Goal: Find specific page/section: Find specific page/section

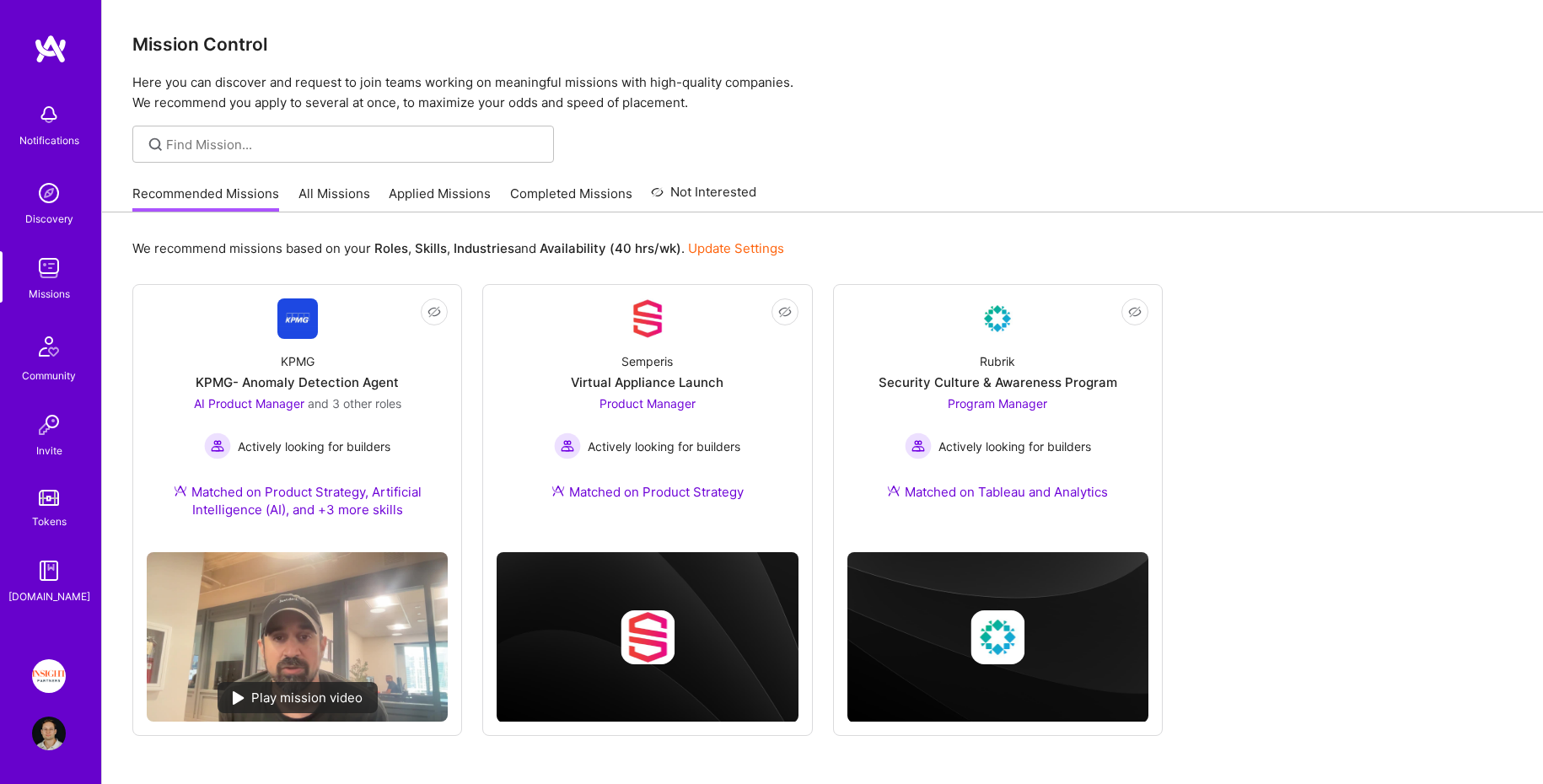
click at [66, 658] on div "Notifications Discovery Missions Community Invite Tokens [DOMAIN_NAME] Insight …" at bounding box center [51, 392] width 102 height 784
click at [52, 670] on img at bounding box center [49, 675] width 34 height 34
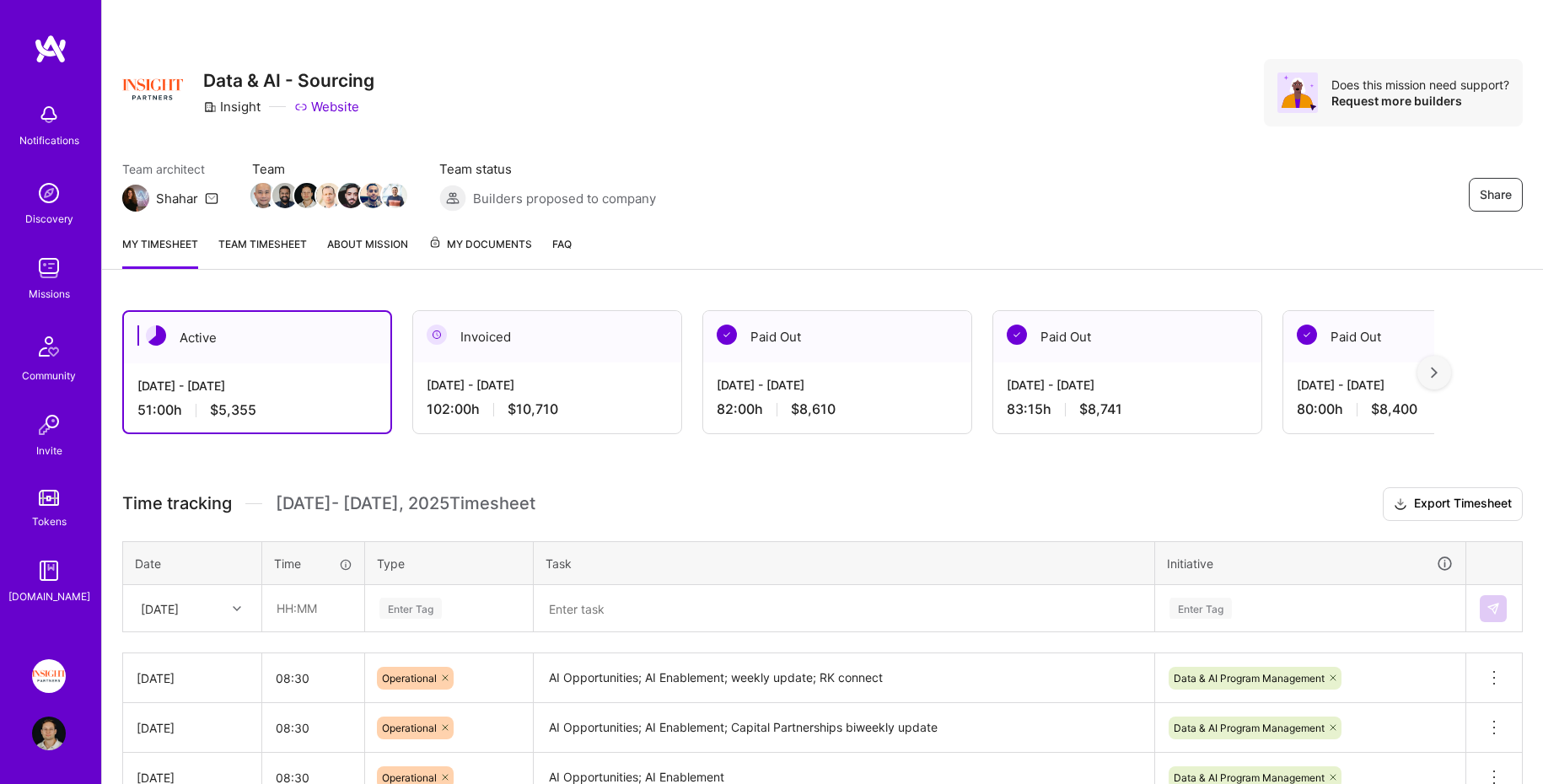
click at [40, 36] on img at bounding box center [51, 49] width 34 height 30
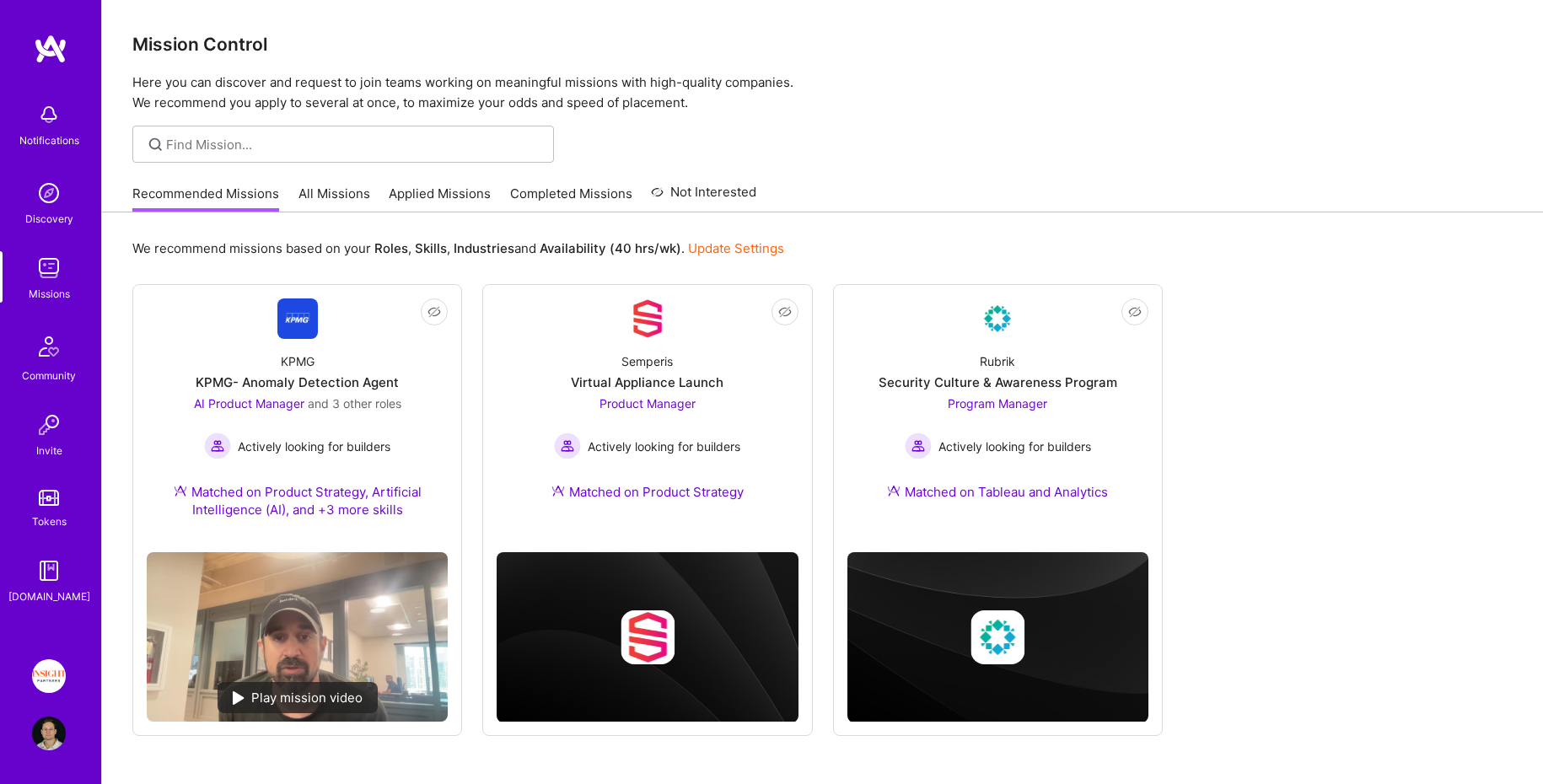
click at [327, 184] on link "All Missions" at bounding box center [334, 198] width 72 height 28
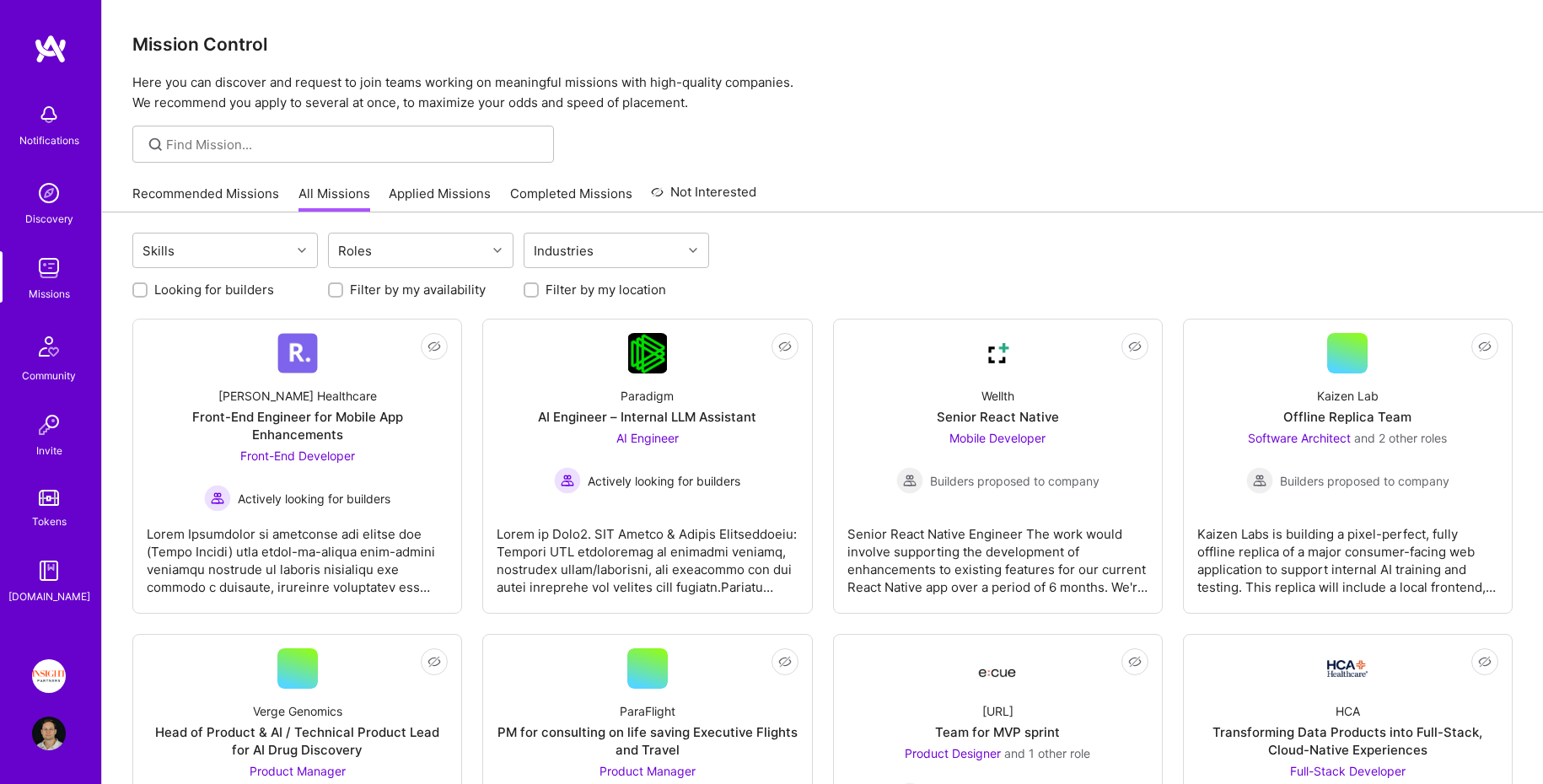
click at [220, 295] on label "Looking for builders" at bounding box center [214, 289] width 120 height 18
click at [148, 295] on input "Looking for builders" at bounding box center [141, 291] width 12 height 12
checkbox input "true"
